Goal: Task Accomplishment & Management: Manage account settings

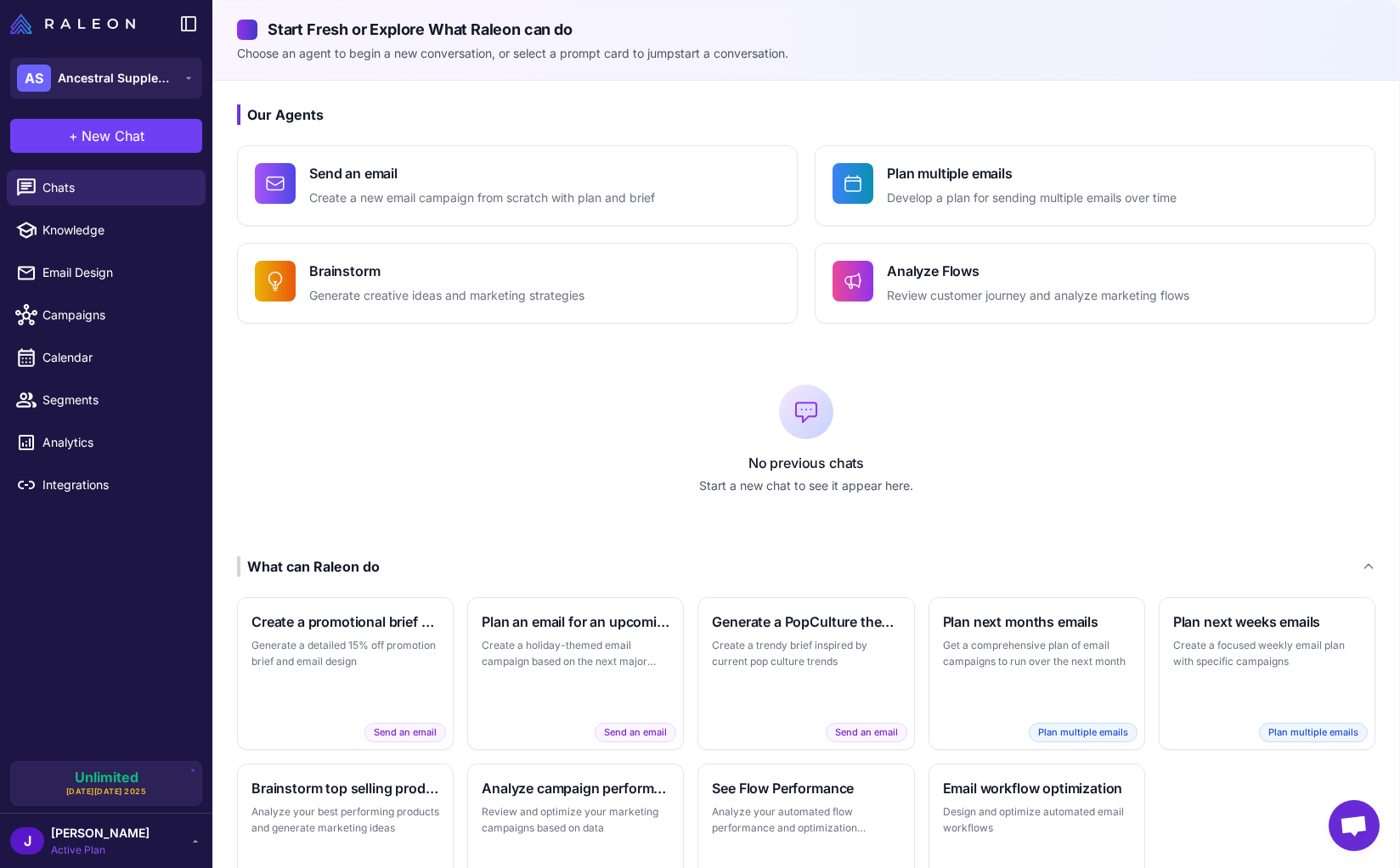
click at [88, 842] on span "Active Plan" at bounding box center [101, 849] width 99 height 15
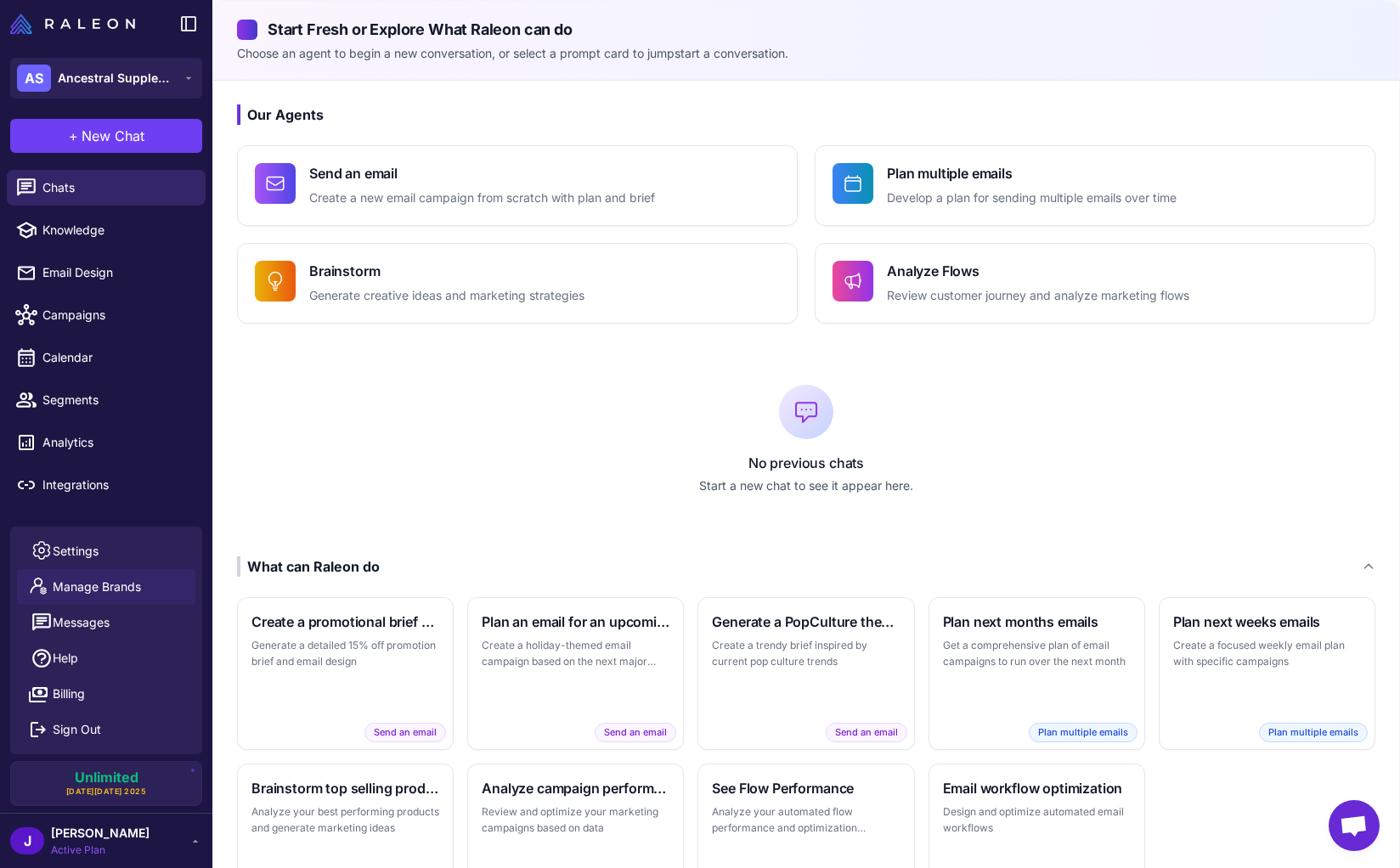
click at [104, 585] on span "Manage Brands" at bounding box center [96, 587] width 88 height 19
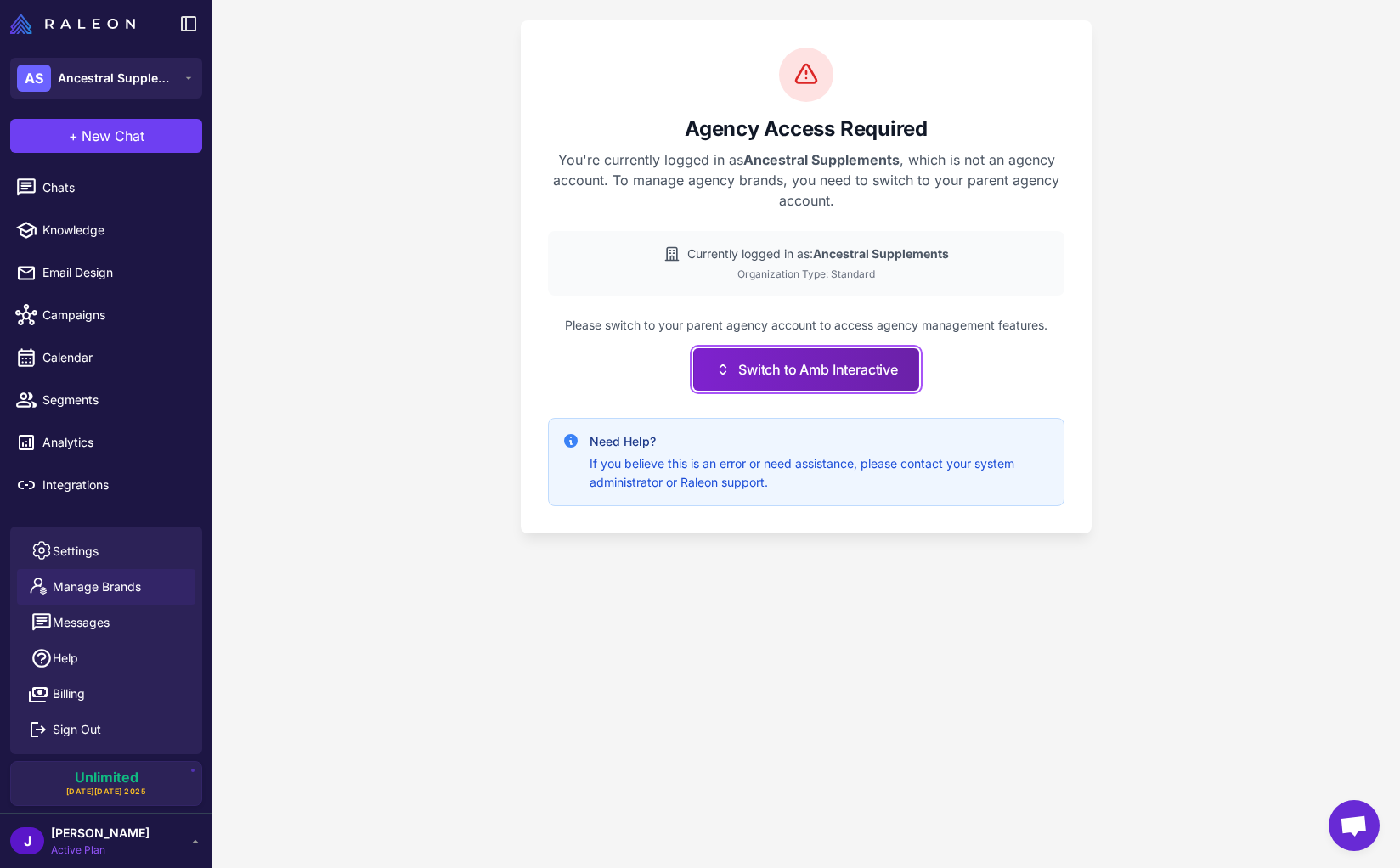
click at [797, 352] on button "Switch to Amb Interactive" at bounding box center [806, 369] width 226 height 42
